Goal: Task Accomplishment & Management: Manage account settings

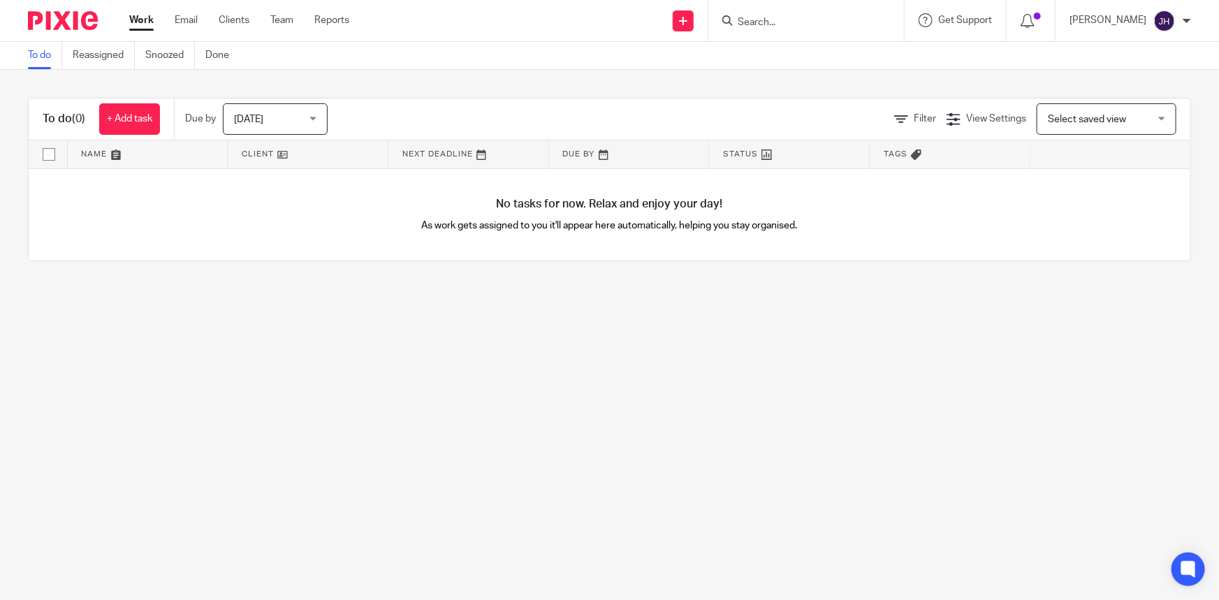
click at [804, 27] on input "Search" at bounding box center [799, 23] width 126 height 13
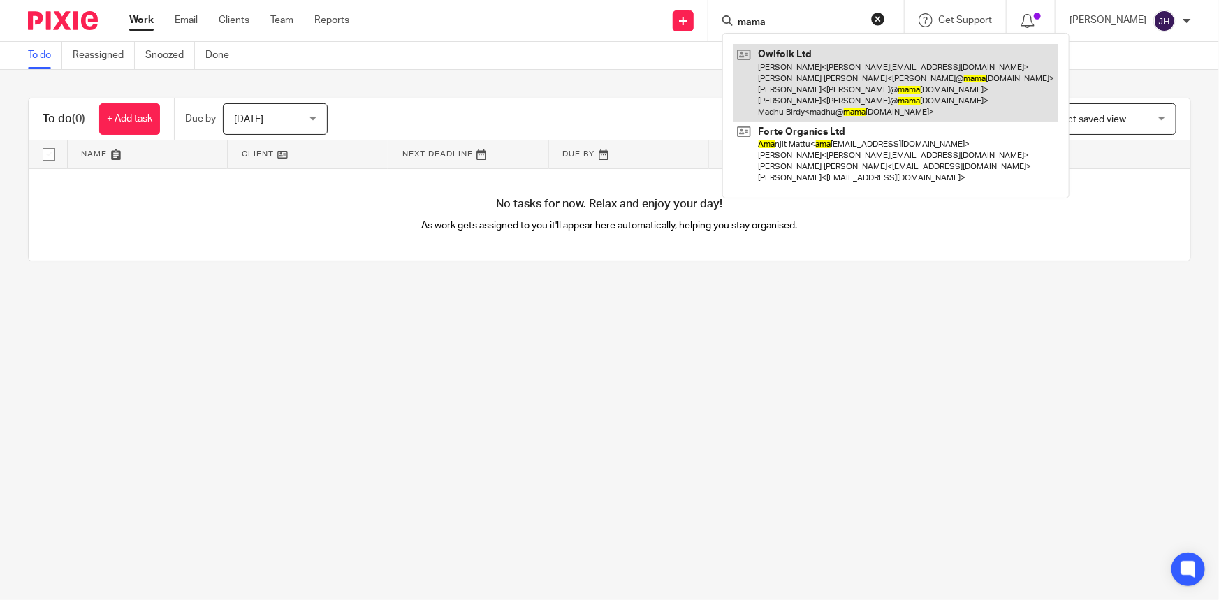
type input "mama"
click at [912, 89] on link at bounding box center [896, 83] width 325 height 78
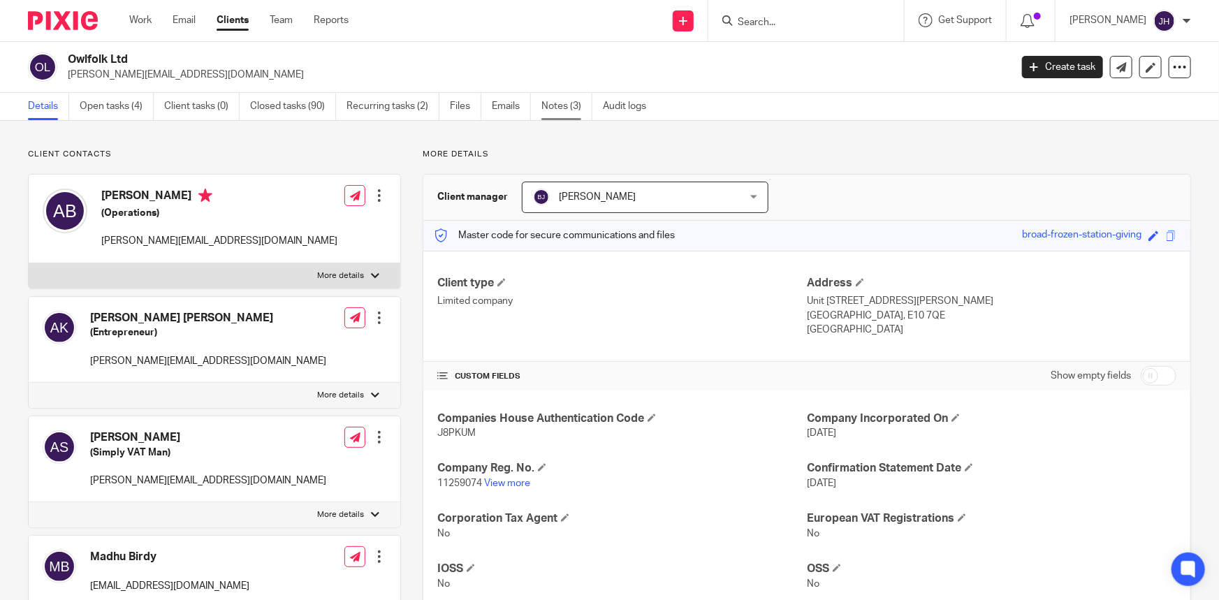
click at [567, 108] on link "Notes (3)" at bounding box center [567, 106] width 51 height 27
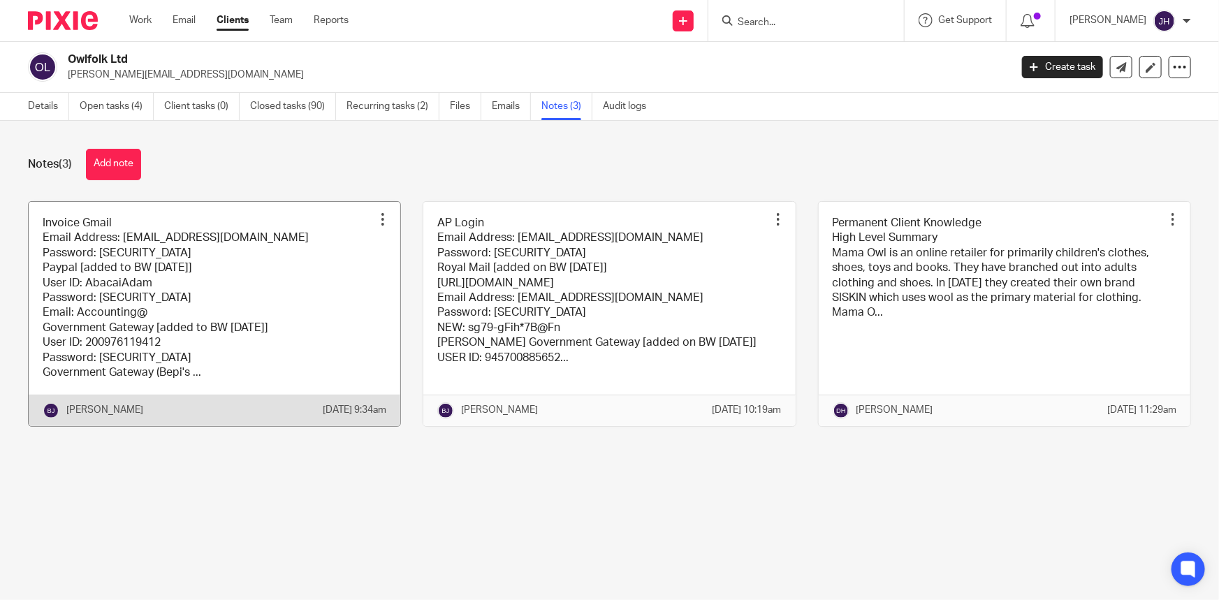
click at [203, 296] on link at bounding box center [215, 314] width 372 height 224
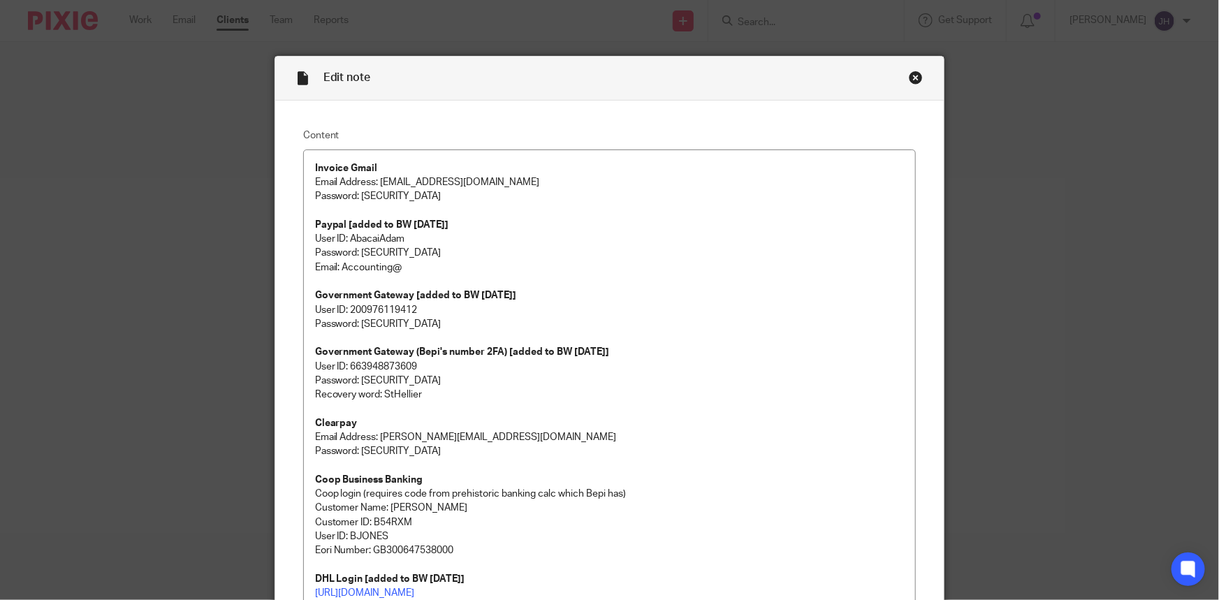
click at [1095, 384] on div "Edit note Content Invoice Gmail Email Address: accounts@mamaowl.net Password: p…" at bounding box center [609, 300] width 1219 height 600
click at [913, 76] on div "Close this dialog window" at bounding box center [916, 78] width 14 height 14
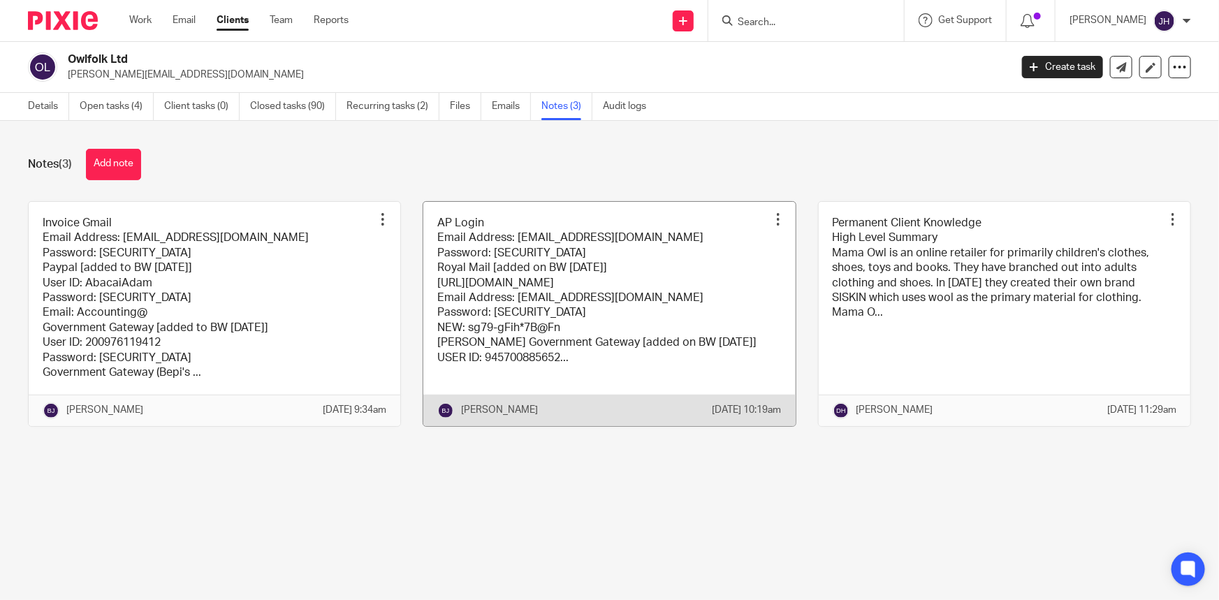
click at [554, 288] on link at bounding box center [609, 314] width 372 height 224
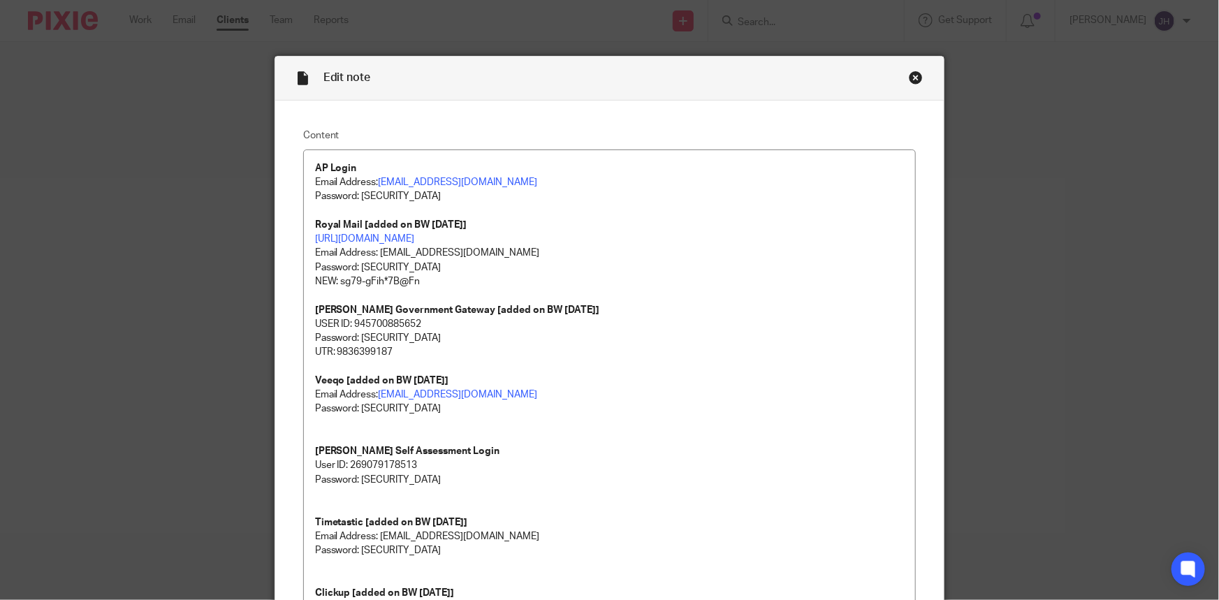
scroll to position [303, 0]
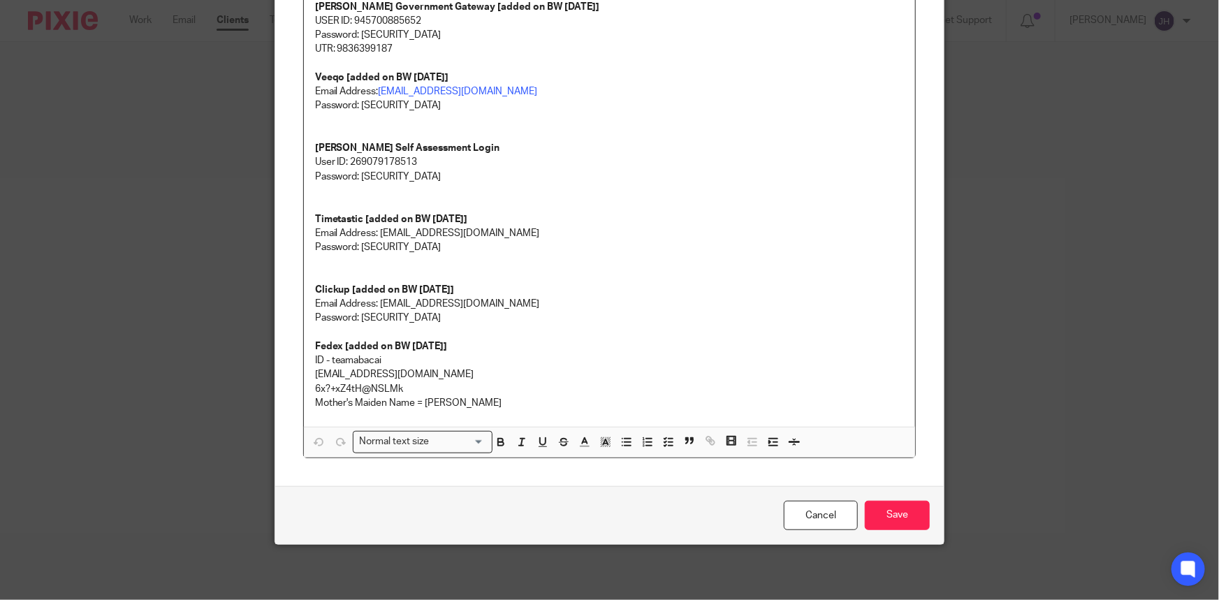
click at [334, 363] on p "ID - teamabacai" at bounding box center [610, 361] width 590 height 14
copy p "teamabacai"
click at [407, 362] on p "ID - teamabacai" at bounding box center [610, 361] width 590 height 14
click at [384, 387] on p "6x?+xZ4tH@NSLMk" at bounding box center [610, 389] width 590 height 14
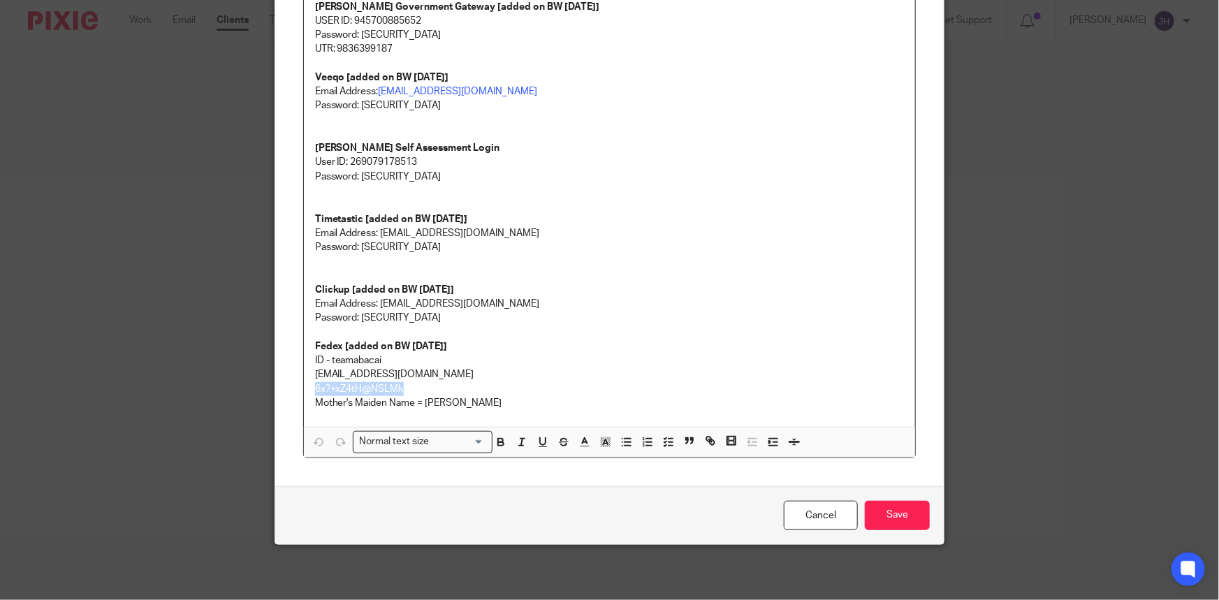
drag, startPoint x: 384, startPoint y: 387, endPoint x: 316, endPoint y: 386, distance: 67.8
click at [316, 386] on p "6x?+xZ4tH@NSLMk" at bounding box center [610, 389] width 590 height 14
copy p "6x?+xZ4tH@NSLMk"
